Goal: Transaction & Acquisition: Purchase product/service

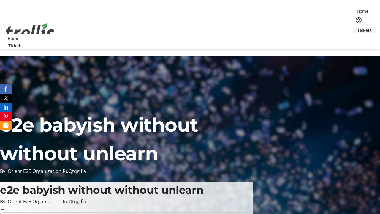
click at [357, 27] on span "Tickets" at bounding box center [364, 30] width 14 height 6
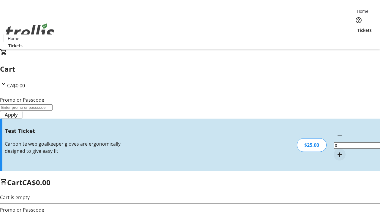
click at [336, 151] on mat-icon "Increment by one" at bounding box center [339, 154] width 7 height 7
type input "1"
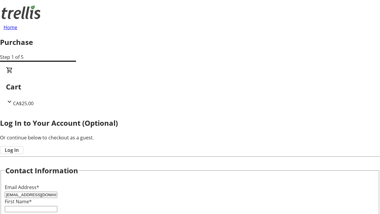
type input "[EMAIL_ADDRESS][DOMAIN_NAME]"
type input "Gisselle"
type input "[PERSON_NAME]"
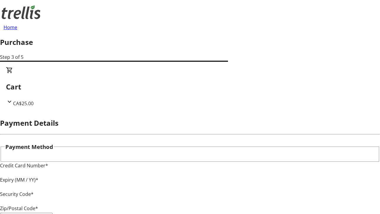
type input "V1Y 0C2"
